Goal: Navigation & Orientation: Find specific page/section

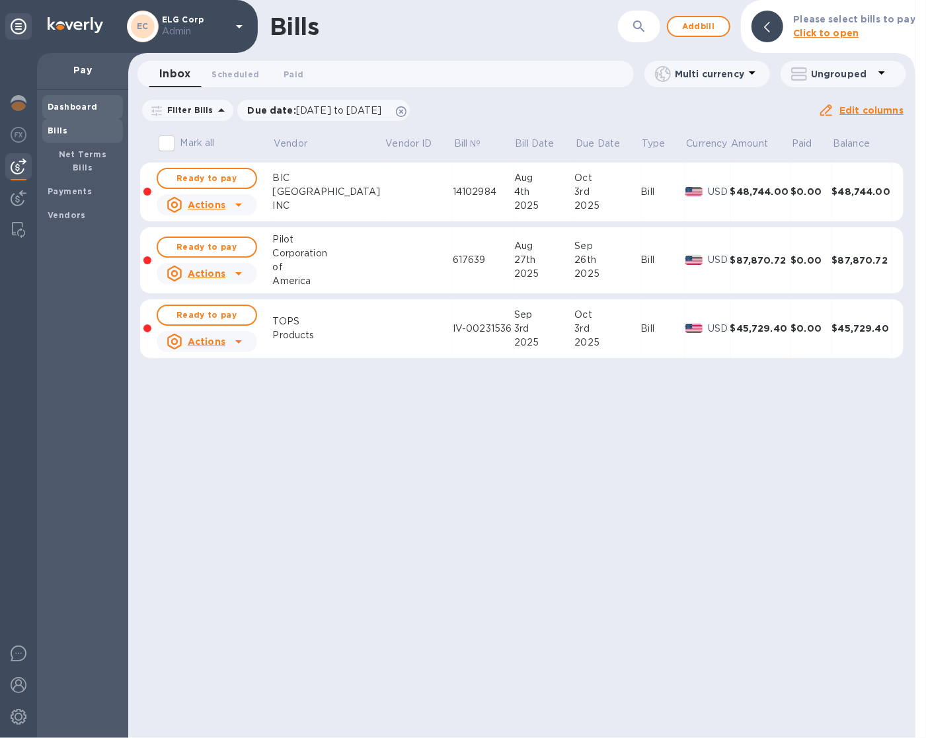
click at [48, 109] on b "Dashboard" at bounding box center [73, 107] width 50 height 10
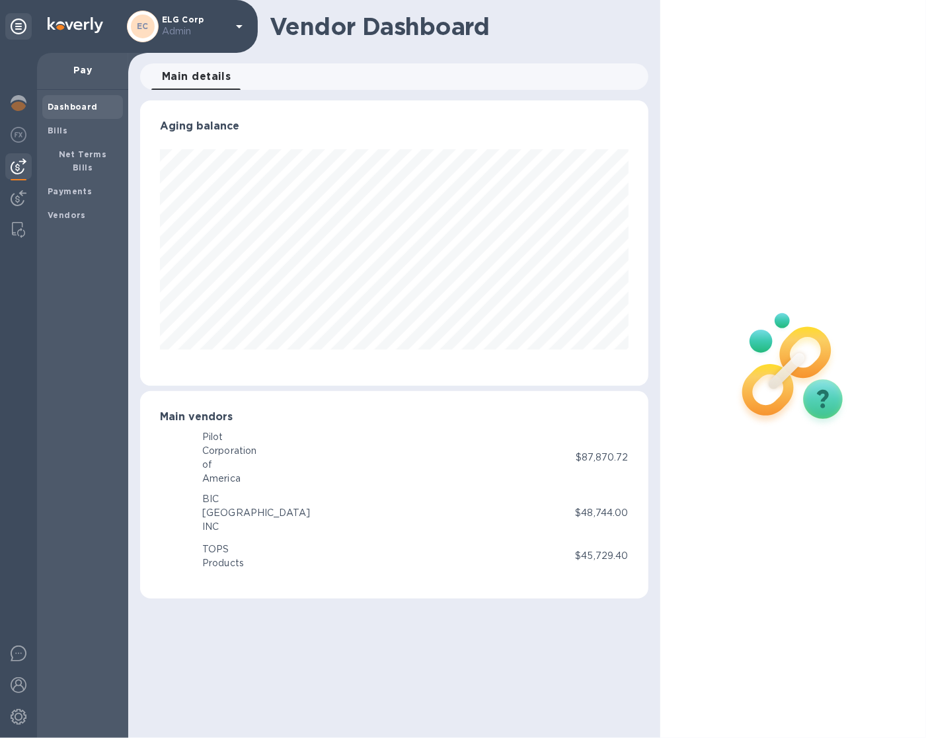
scroll to position [285, 508]
click at [26, 103] on div at bounding box center [18, 104] width 26 height 29
